Goal: Information Seeking & Learning: Learn about a topic

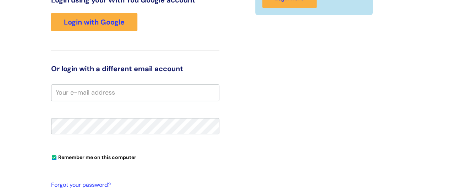
scroll to position [114, 0]
click at [144, 95] on input "email" at bounding box center [135, 92] width 168 height 16
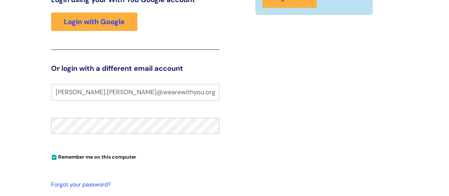
drag, startPoint x: 207, startPoint y: 91, endPoint x: 163, endPoint y: 83, distance: 45.2
click at [163, 83] on div "Login to our info hub Login using your With You Google account Login with Googl…" at bounding box center [135, 106] width 168 height 286
type input "kaitlin.bradley@wearewithyou.org.uk"
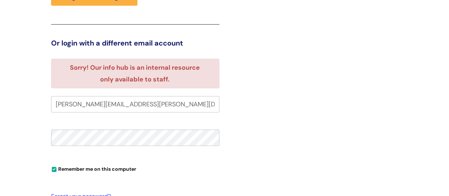
scroll to position [141, 0]
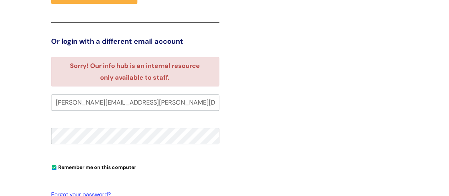
click at [173, 102] on input "kaitlin.bradley@wearewithyou.org.uk" at bounding box center [135, 102] width 168 height 16
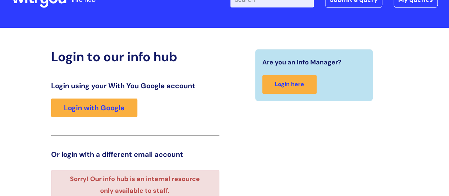
scroll to position [28, 0]
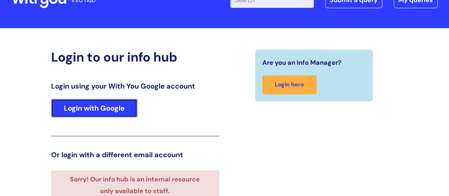
click at [113, 110] on link "Login with Google" at bounding box center [94, 108] width 86 height 18
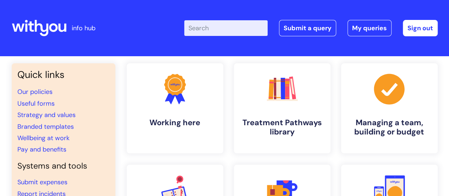
drag, startPoint x: 0, startPoint y: 0, endPoint x: 98, endPoint y: 109, distance: 146.6
click at [98, 109] on li "Strategy and values" at bounding box center [63, 114] width 92 height 11
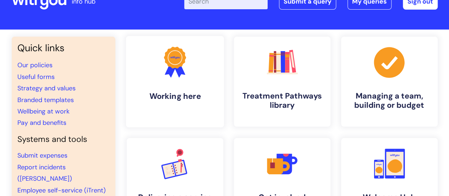
scroll to position [27, 0]
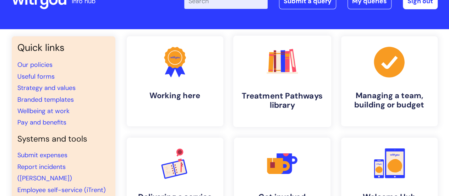
click at [290, 91] on h4 "Treatment Pathways library" at bounding box center [282, 100] width 87 height 19
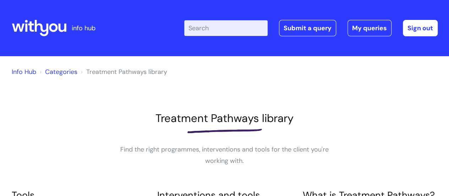
scroll to position [96, 0]
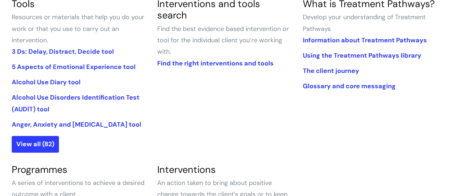
scroll to position [192, 0]
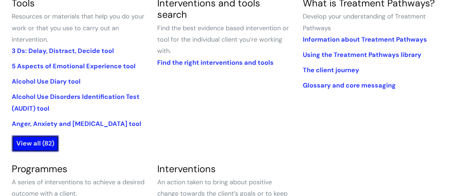
click at [44, 145] on link "View all (82)" at bounding box center [35, 143] width 47 height 16
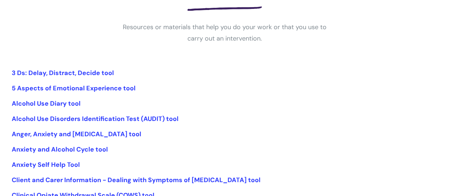
scroll to position [122, 0]
click at [76, 104] on link "Alcohol Use Diary tool" at bounding box center [46, 103] width 69 height 9
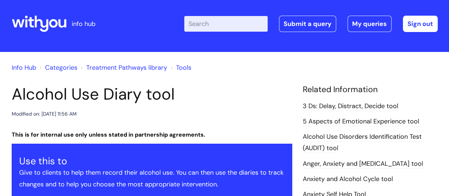
scroll to position [2, 0]
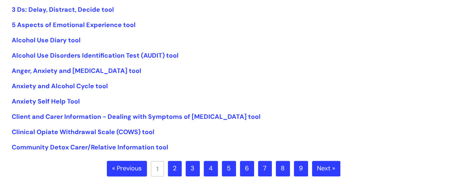
scroll to position [187, 0]
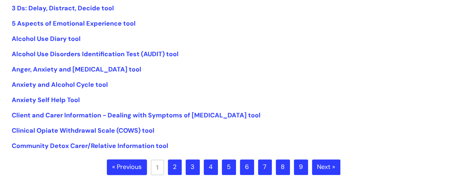
click at [176, 170] on link "2" at bounding box center [175, 167] width 14 height 16
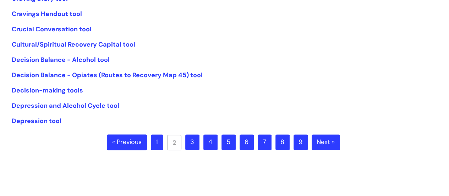
scroll to position [212, 0]
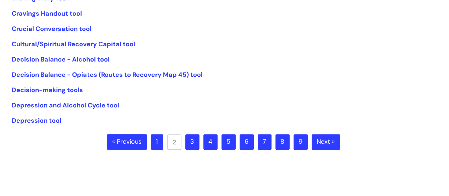
click at [191, 142] on link "3" at bounding box center [192, 142] width 14 height 16
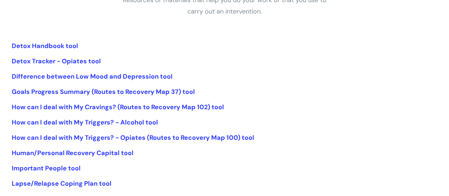
click at [191, 142] on li "How can I deal with My Triggers? - Opiates (Routes to Recovery Map 100) tool" at bounding box center [225, 137] width 426 height 11
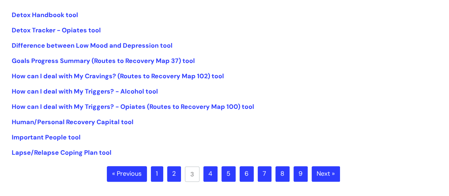
scroll to position [180, 0]
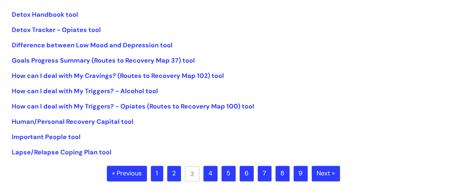
click at [211, 170] on link "4" at bounding box center [210, 173] width 14 height 16
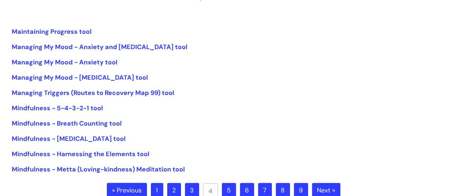
scroll to position [173, 0]
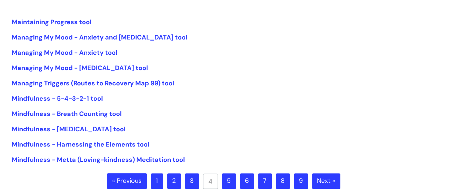
click at [230, 179] on link "5" at bounding box center [229, 181] width 14 height 16
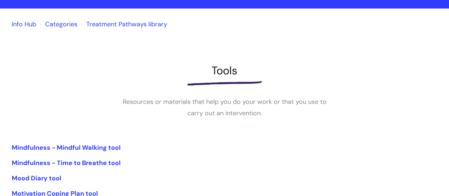
scroll to position [26, 0]
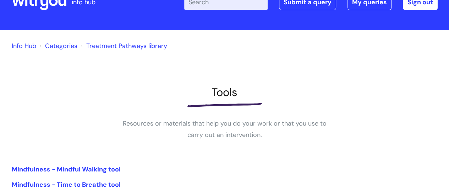
click at [21, 43] on link "Info Hub" at bounding box center [24, 46] width 24 height 9
